Goal: Task Accomplishment & Management: Manage account settings

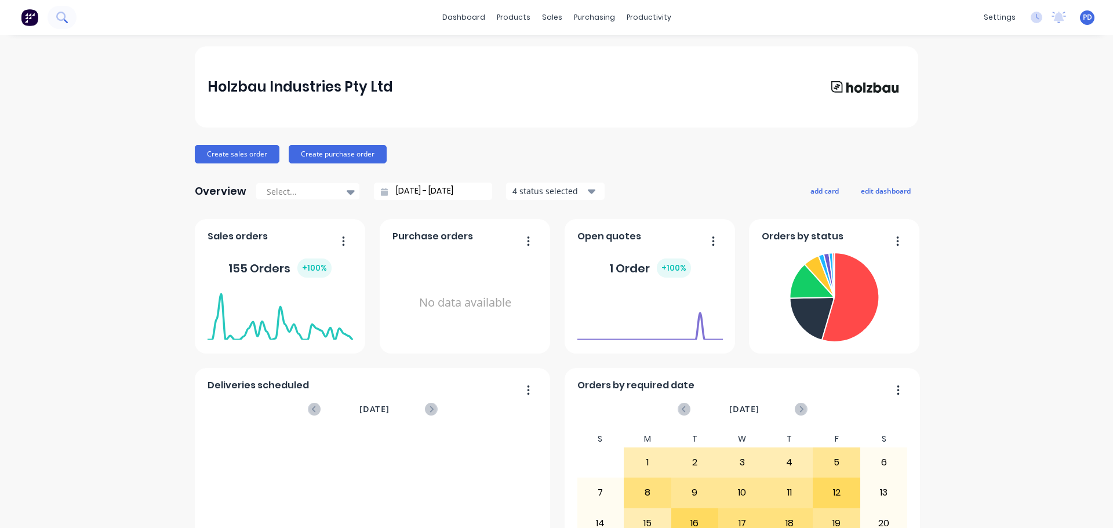
click at [60, 17] on icon at bounding box center [61, 17] width 11 height 11
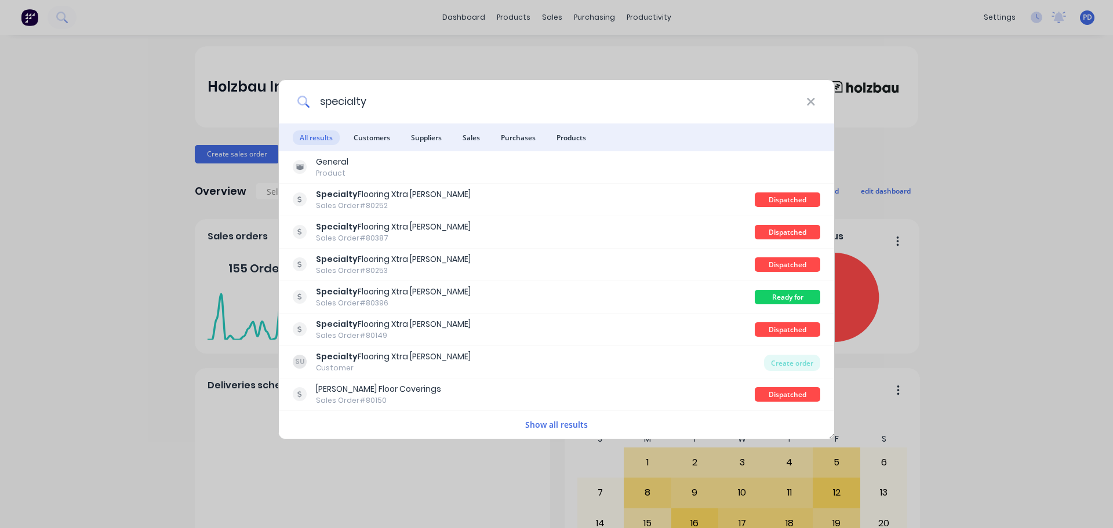
type input "specialty"
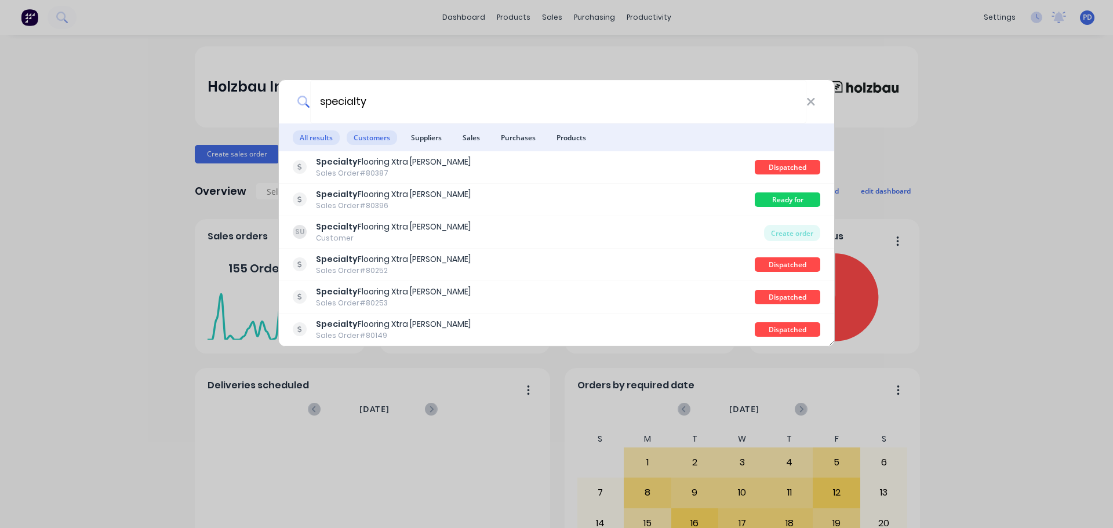
click at [378, 136] on span "Customers" at bounding box center [372, 137] width 50 height 14
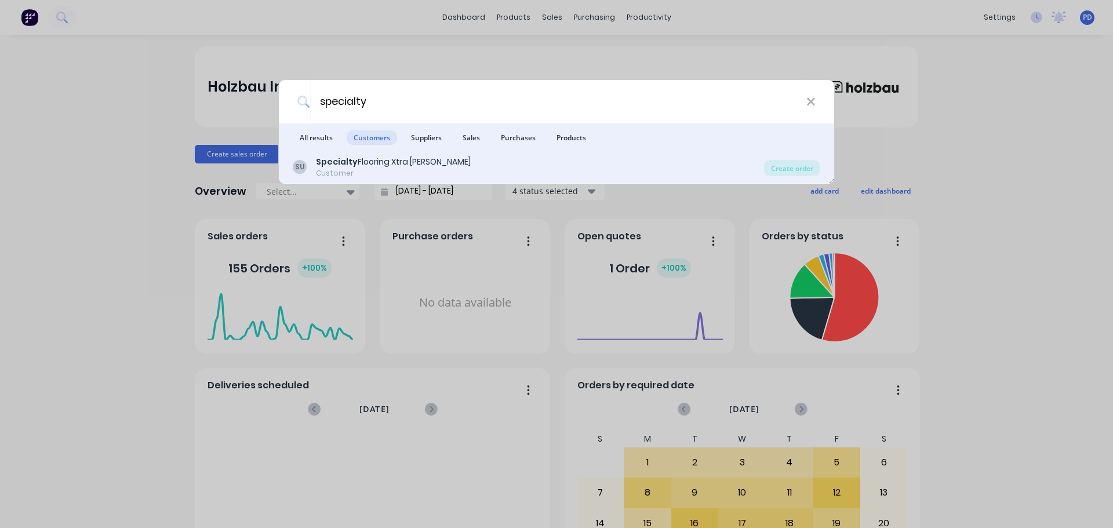
click at [355, 163] on div "Specialty Flooring Xtra [PERSON_NAME]" at bounding box center [393, 162] width 155 height 12
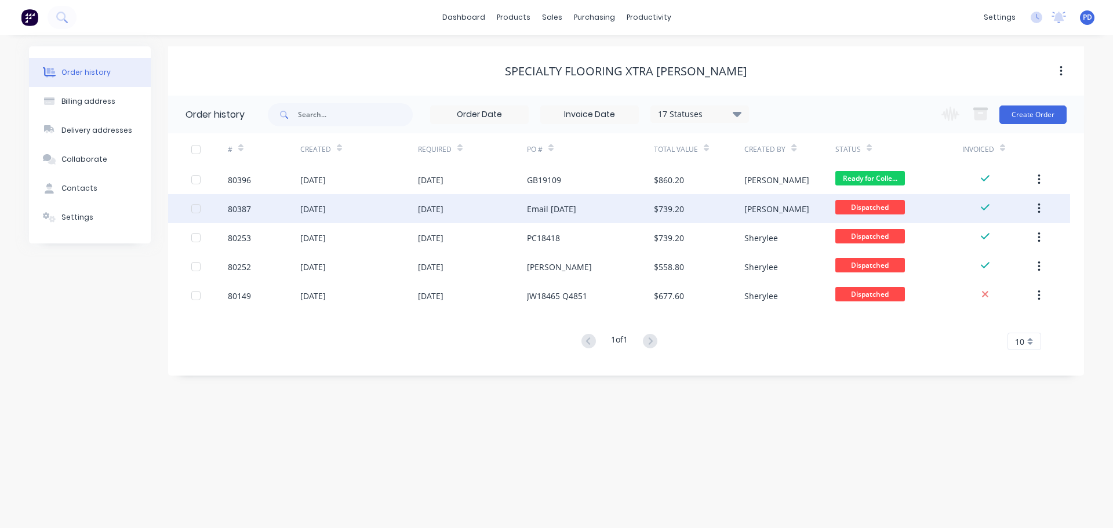
click at [326, 213] on div "[DATE]" at bounding box center [313, 209] width 26 height 12
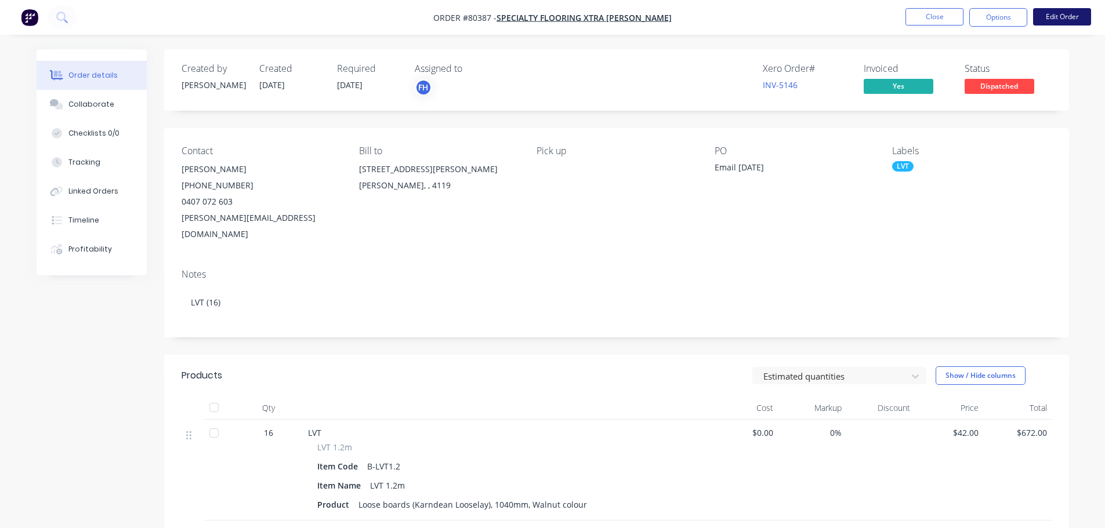
click at [1054, 23] on button "Edit Order" at bounding box center [1062, 16] width 58 height 17
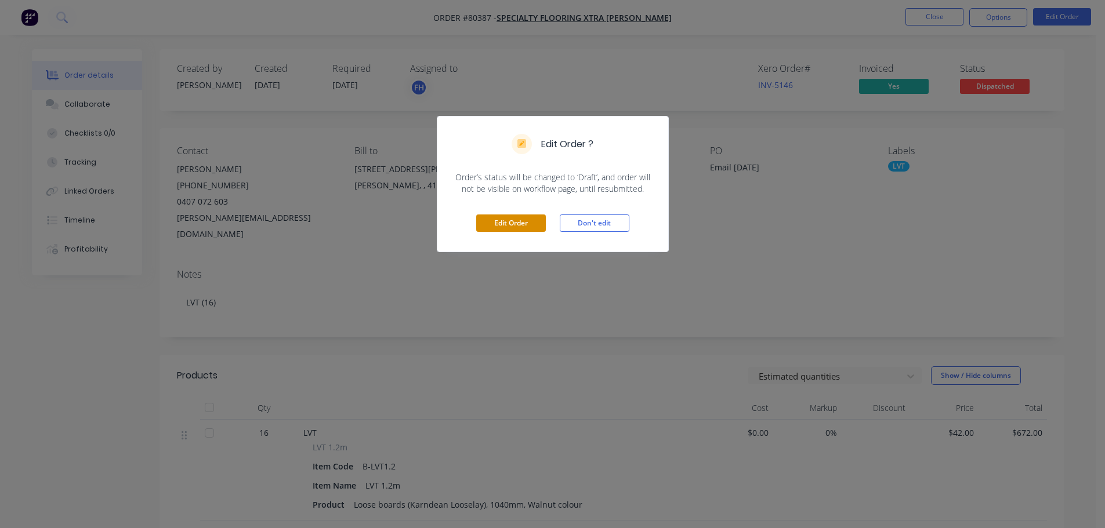
click at [512, 222] on button "Edit Order" at bounding box center [511, 223] width 70 height 17
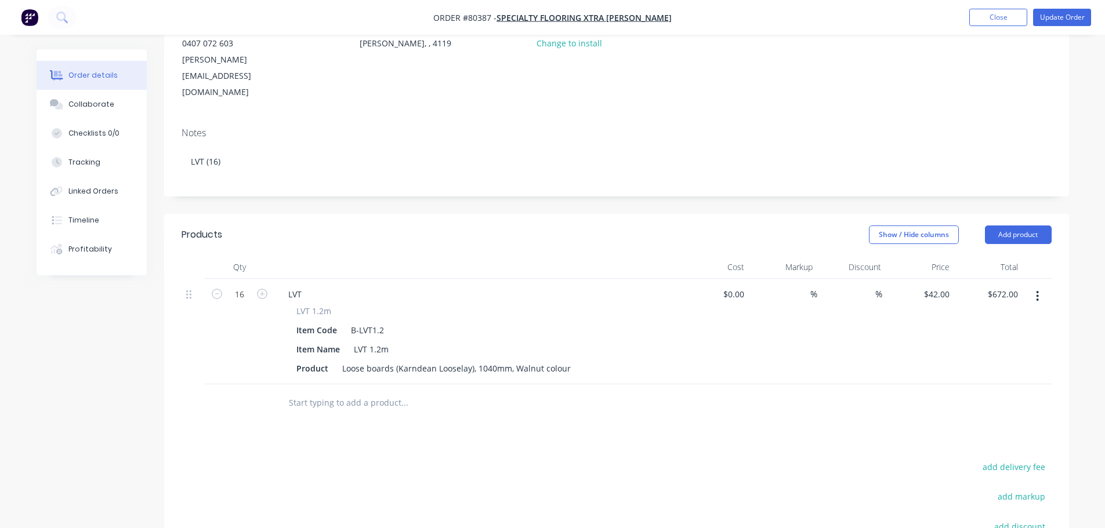
scroll to position [174, 0]
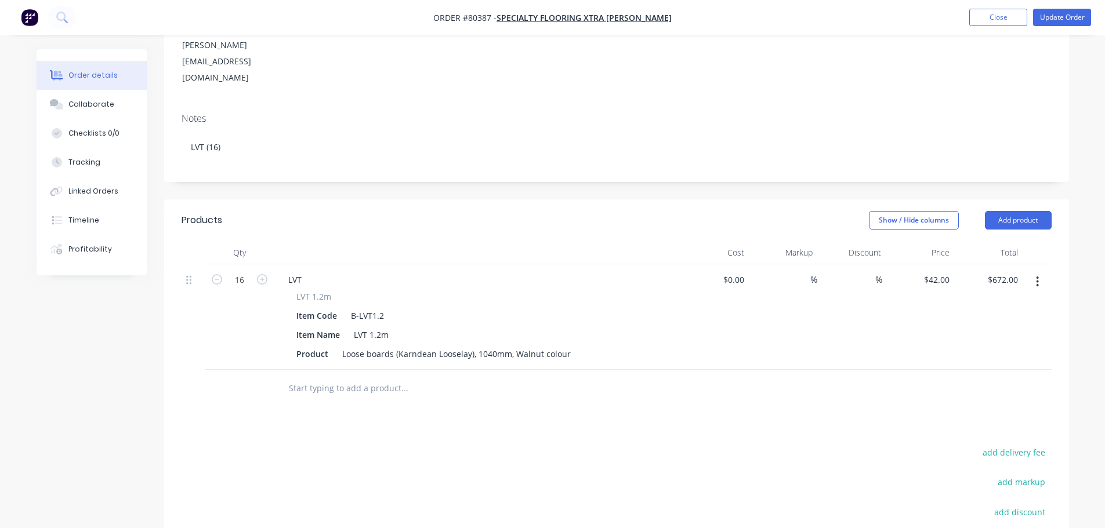
click at [309, 377] on input "text" at bounding box center [404, 388] width 232 height 23
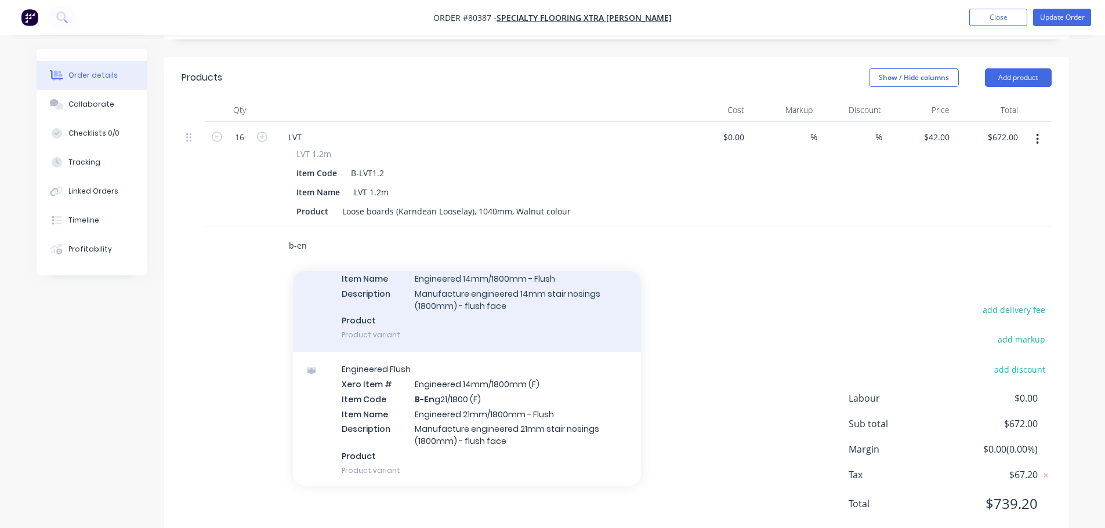
scroll to position [232, 0]
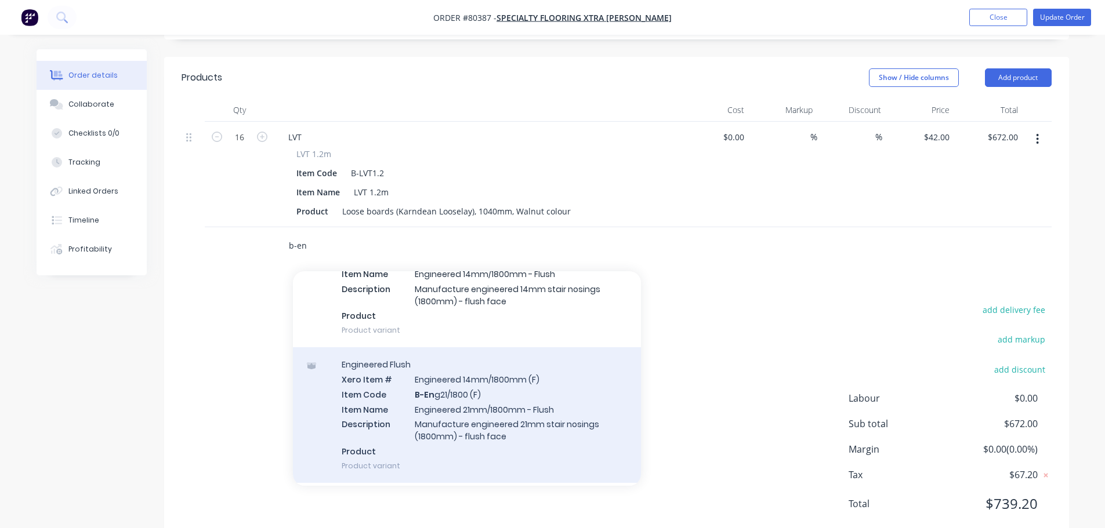
type input "b-en"
click at [515, 412] on div "Engineered Flush Xero Item # Engineered 14mm/1800mm (F) Item Code B-En g21/1800…" at bounding box center [467, 415] width 348 height 136
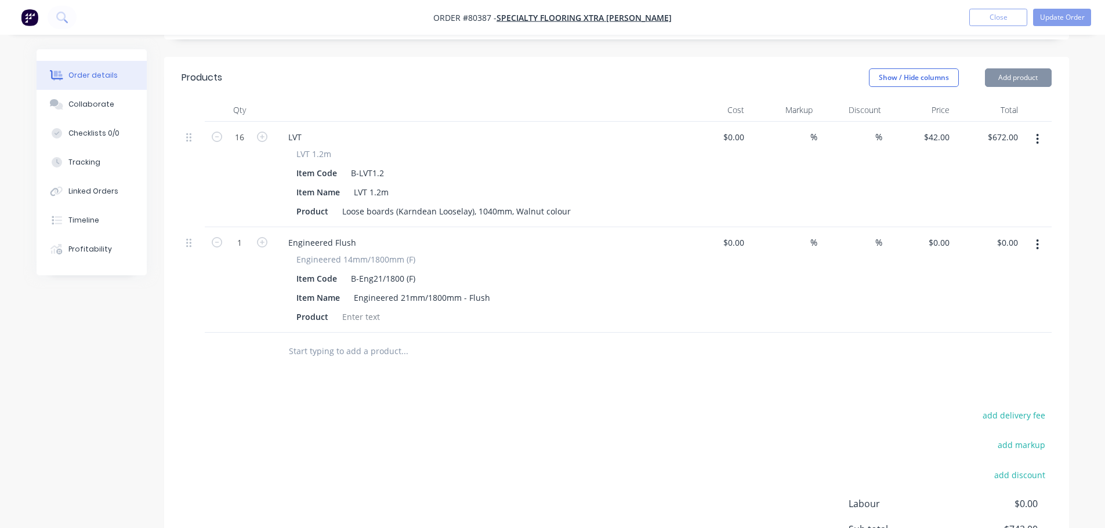
type input "$70.00"
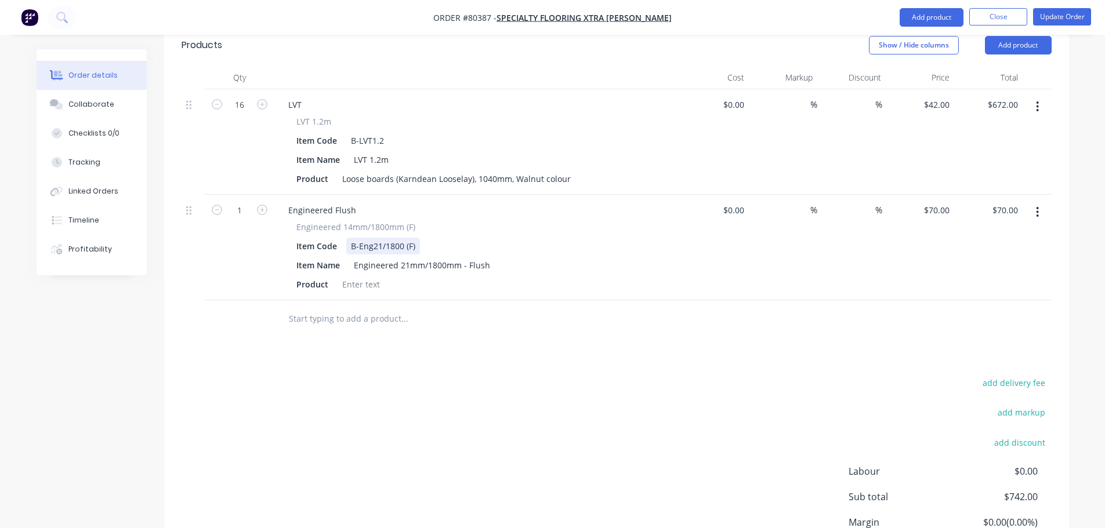
scroll to position [375, 0]
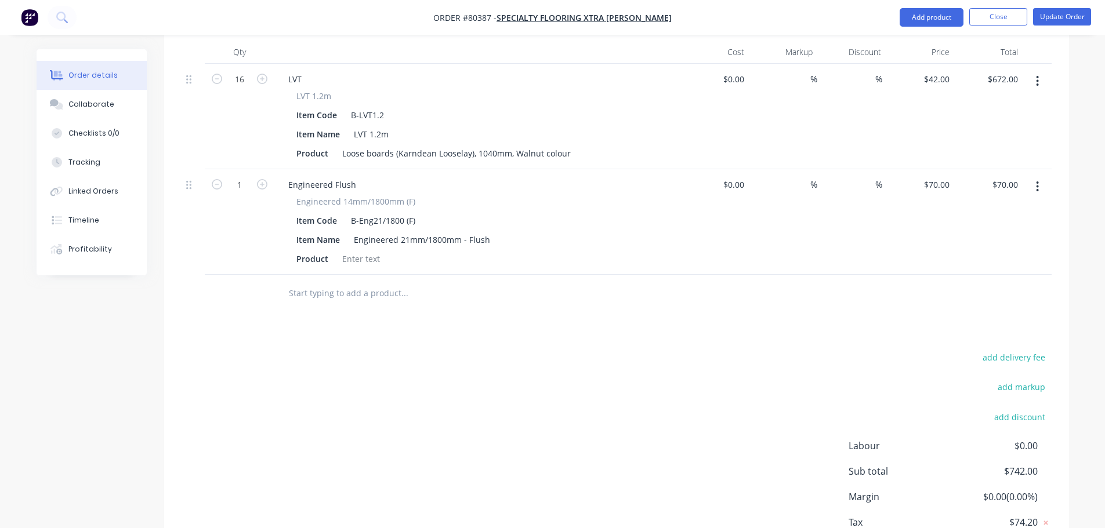
click at [323, 282] on input "text" at bounding box center [404, 293] width 232 height 23
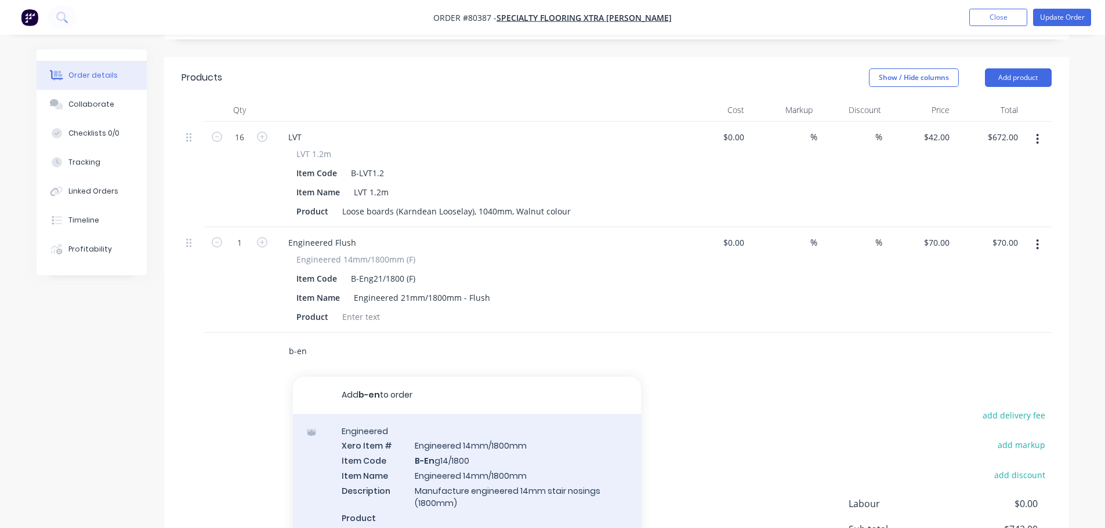
scroll to position [259, 0]
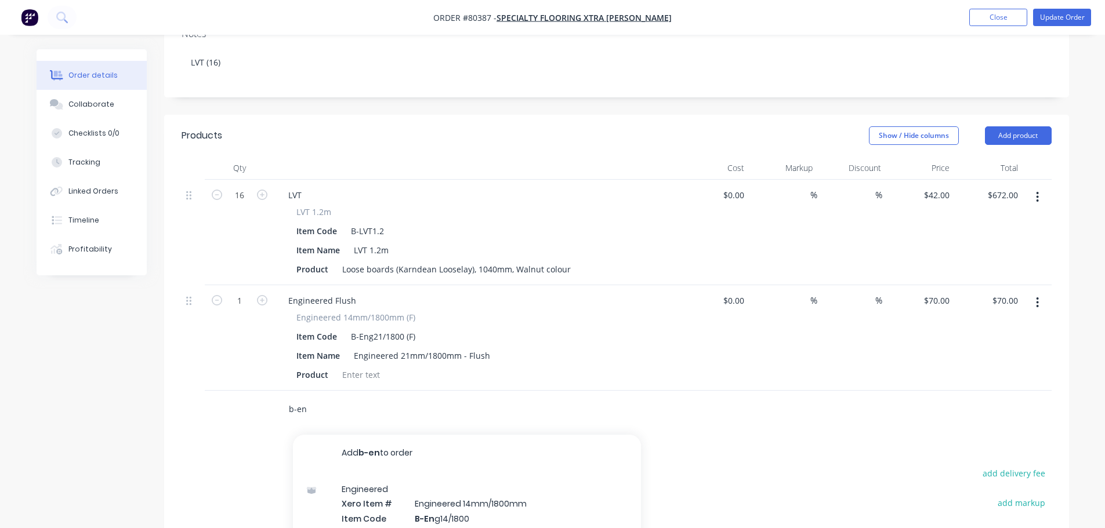
type input "b-en"
click at [1038, 298] on icon "button" at bounding box center [1037, 303] width 2 height 10
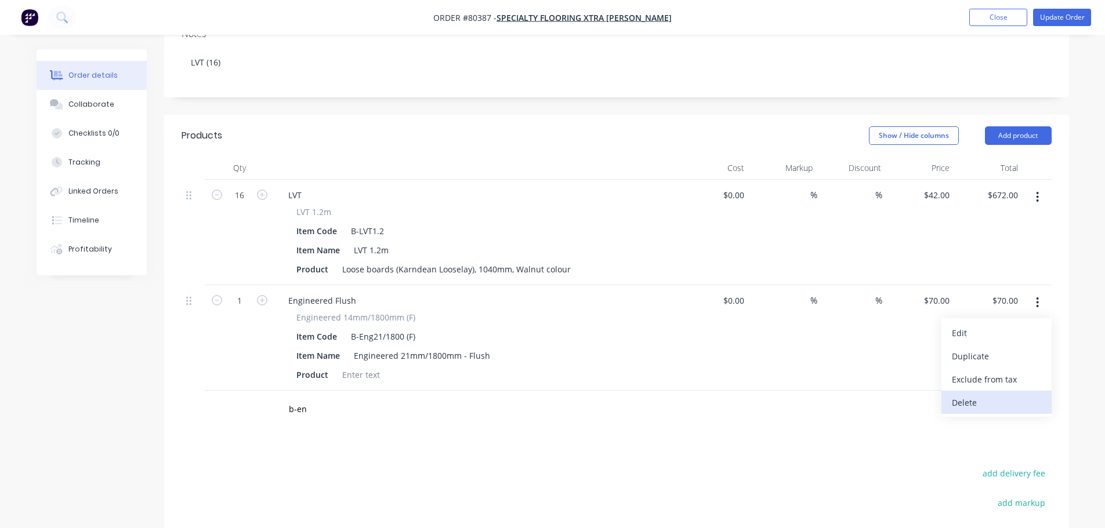
click at [969, 394] on div "Delete" at bounding box center [996, 402] width 89 height 17
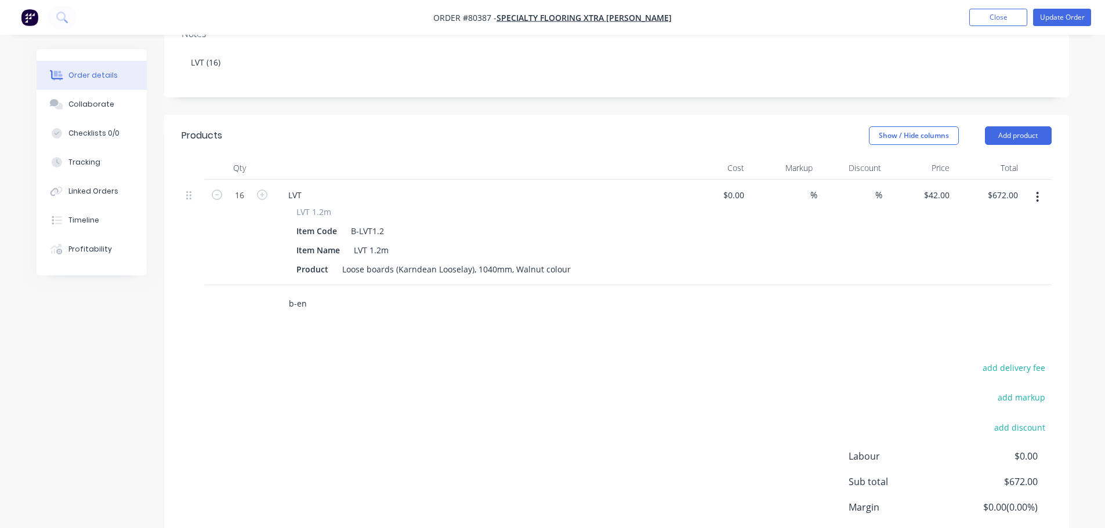
click at [330, 292] on input "b-en" at bounding box center [404, 303] width 232 height 23
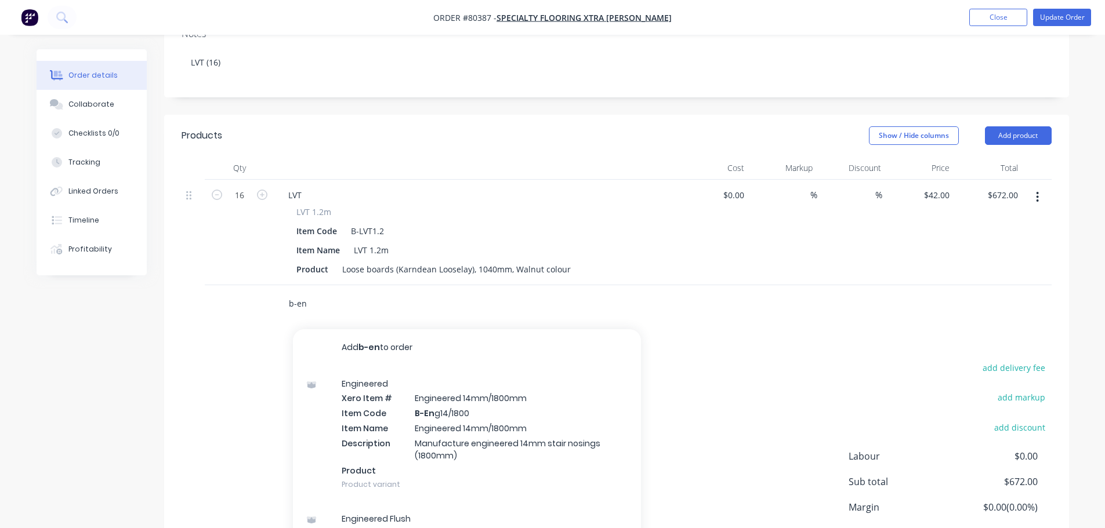
drag, startPoint x: 322, startPoint y: 265, endPoint x: 257, endPoint y: 275, distance: 65.8
click at [262, 285] on div "b-en Add b-en to order Engineered Xero Item # Engineered 14mm/1800mm Item Code …" at bounding box center [617, 304] width 870 height 38
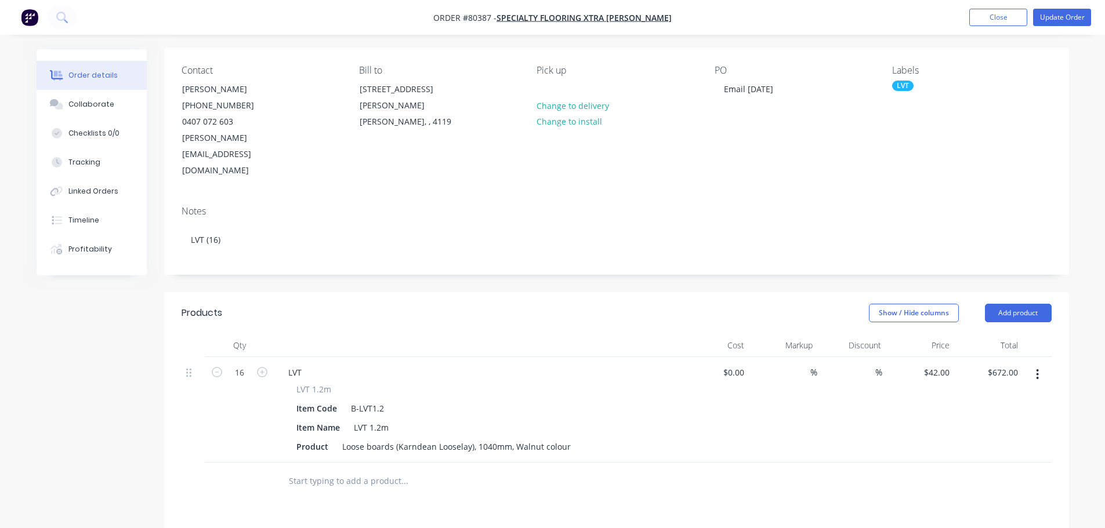
scroll to position [0, 0]
